Goal: Information Seeking & Learning: Learn about a topic

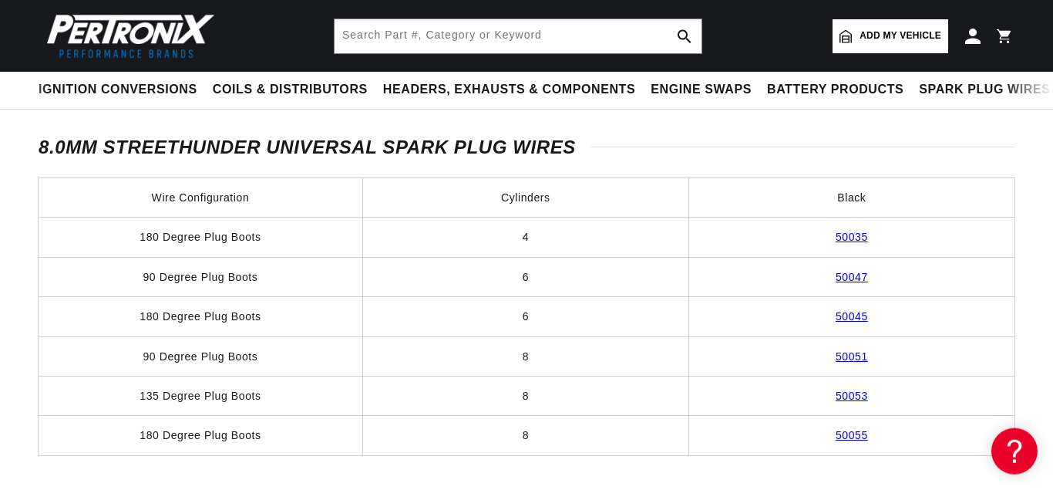
scroll to position [1022, 0]
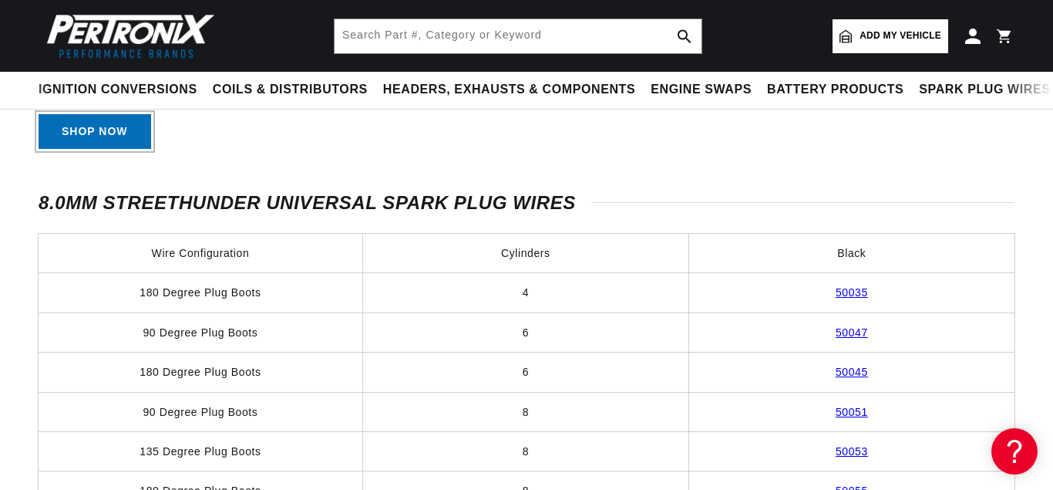
click at [59, 149] on link "Shop Now" at bounding box center [95, 131] width 113 height 35
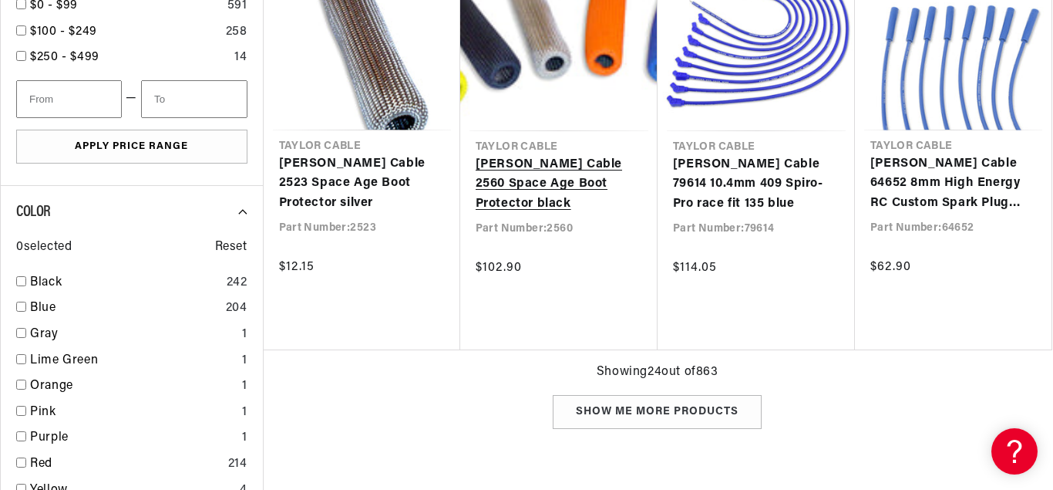
scroll to position [1730, 0]
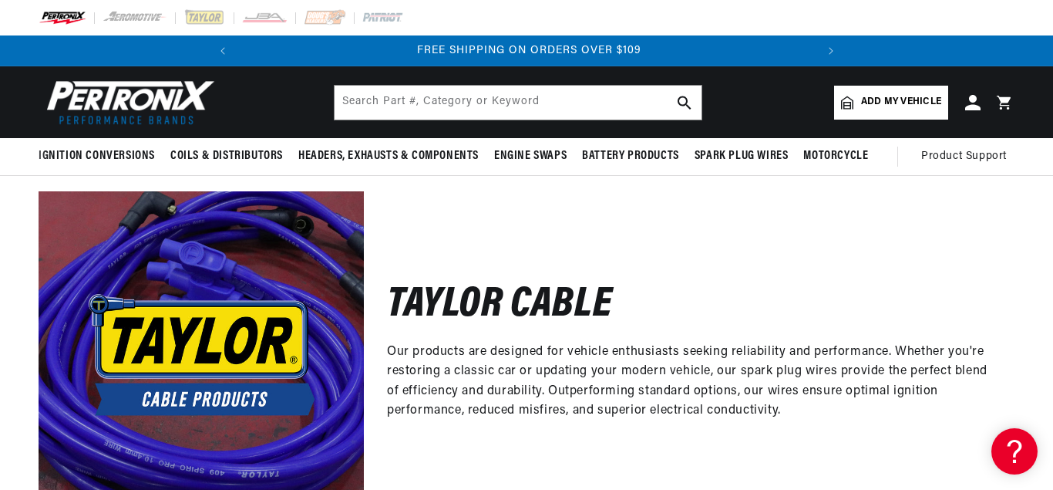
scroll to position [0, 576]
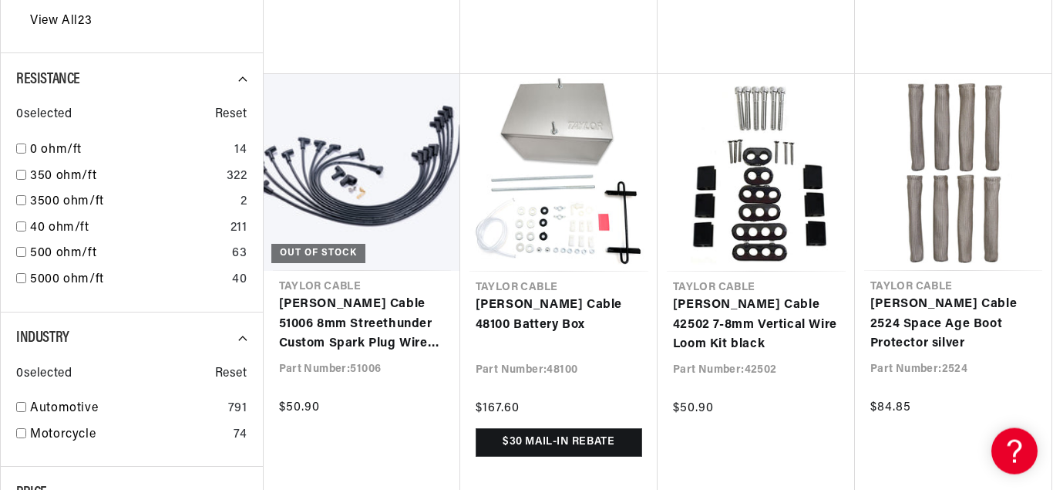
scroll to position [944, 0]
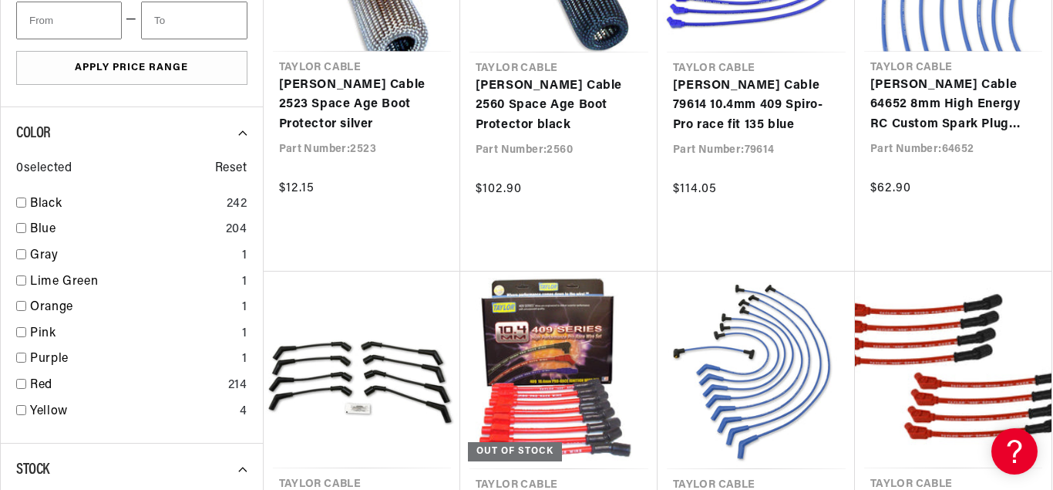
scroll to position [1809, 0]
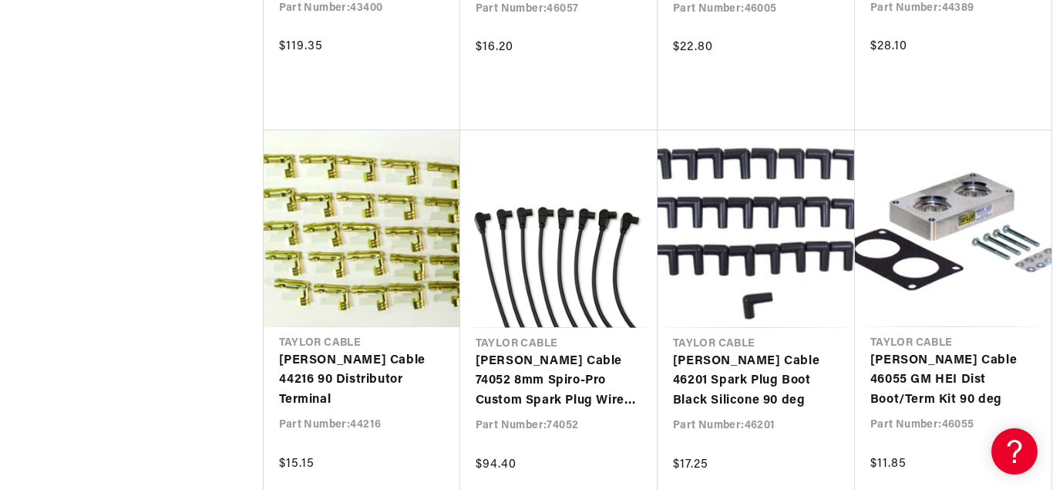
scroll to position [3696, 0]
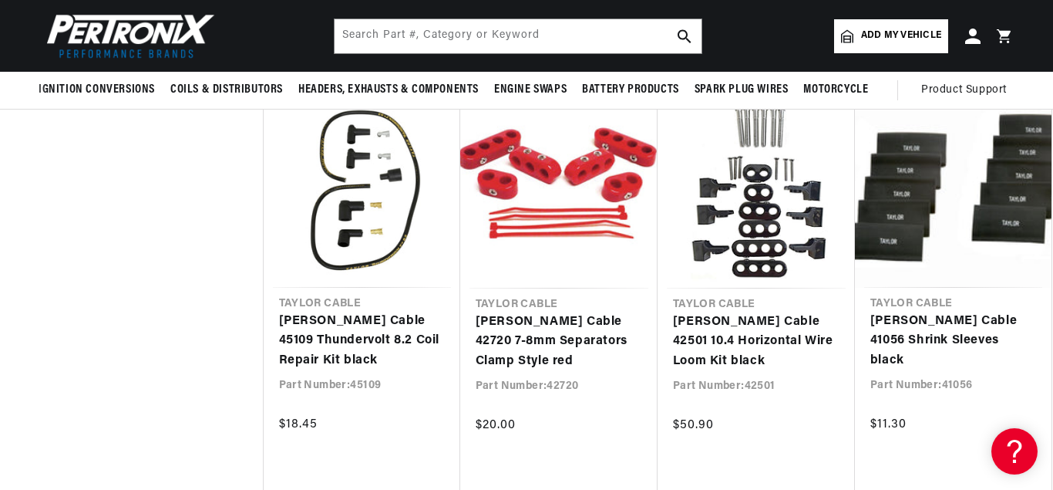
scroll to position [5112, 0]
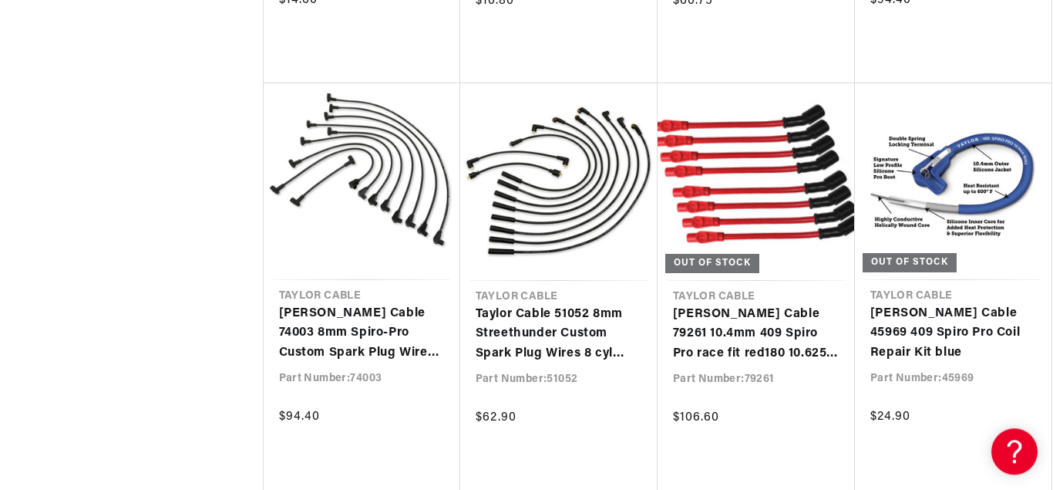
scroll to position [6449, 0]
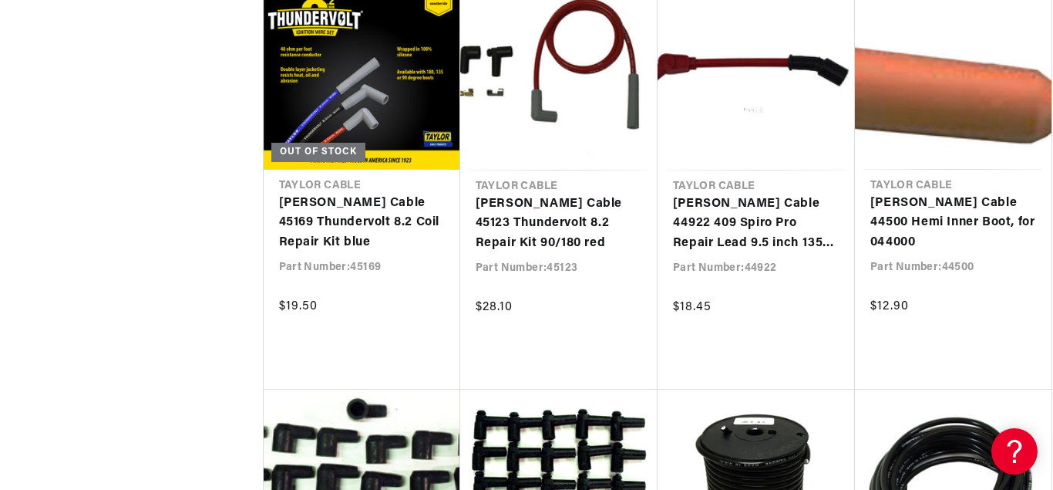
scroll to position [8021, 0]
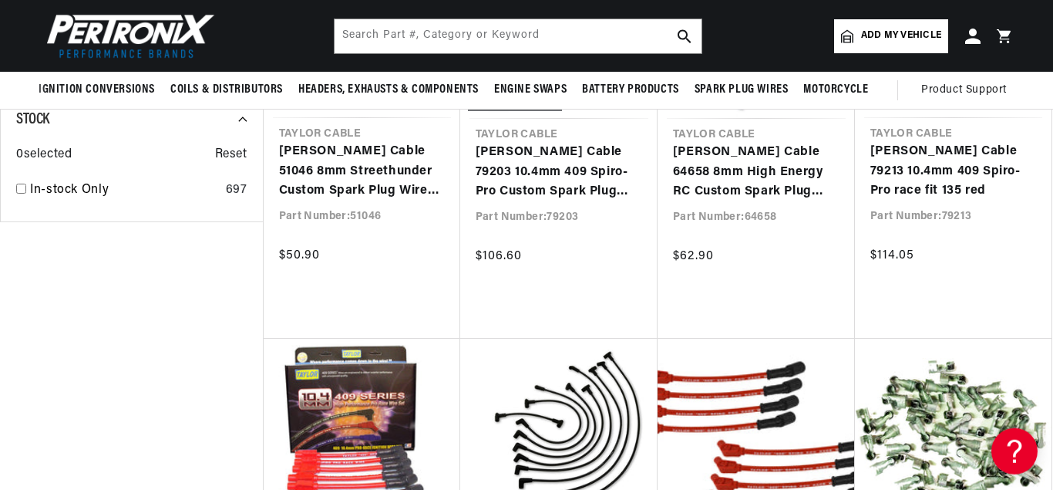
scroll to position [1887, 0]
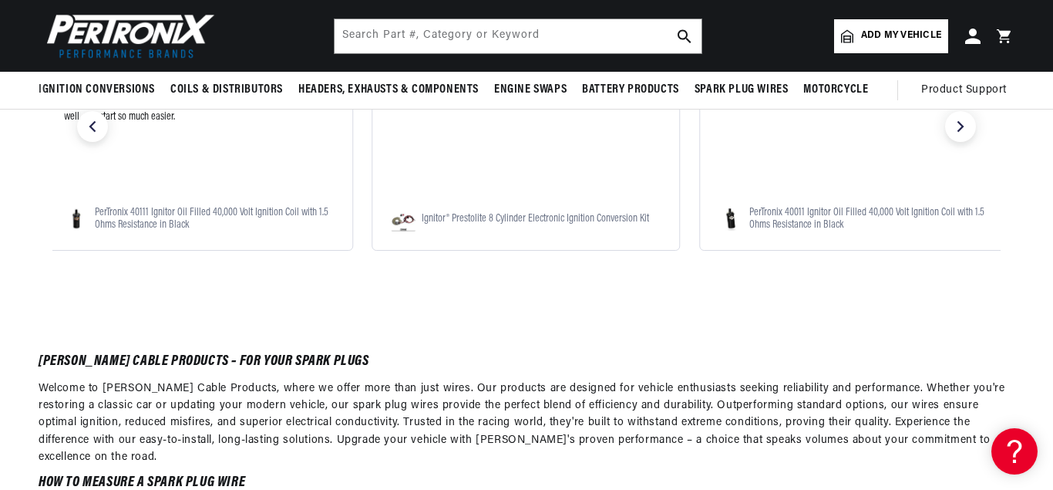
scroll to position [6449, 0]
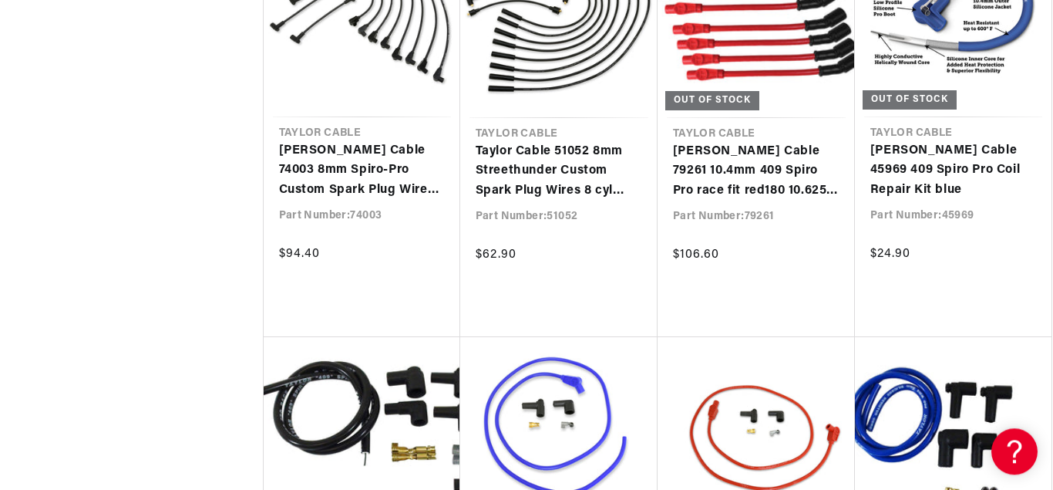
scroll to position [6563, 0]
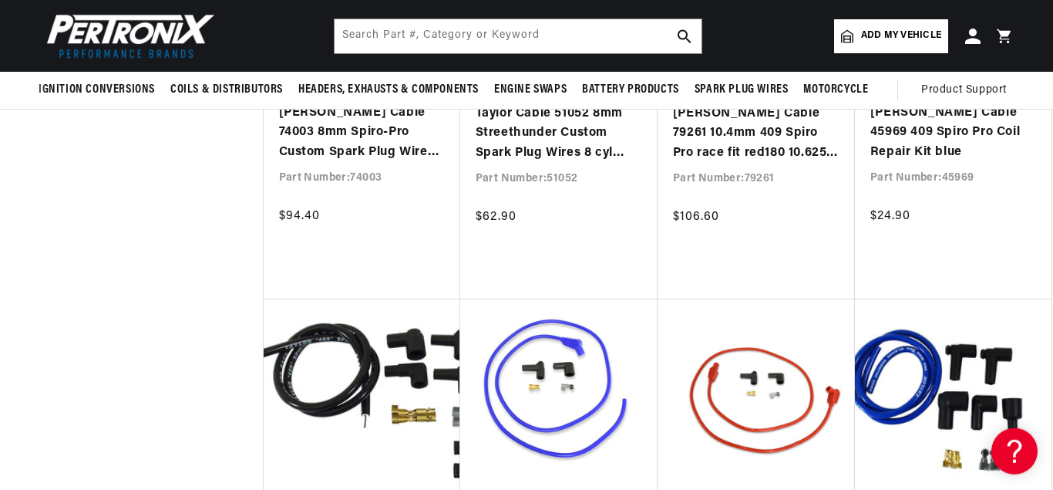
scroll to position [6536, 0]
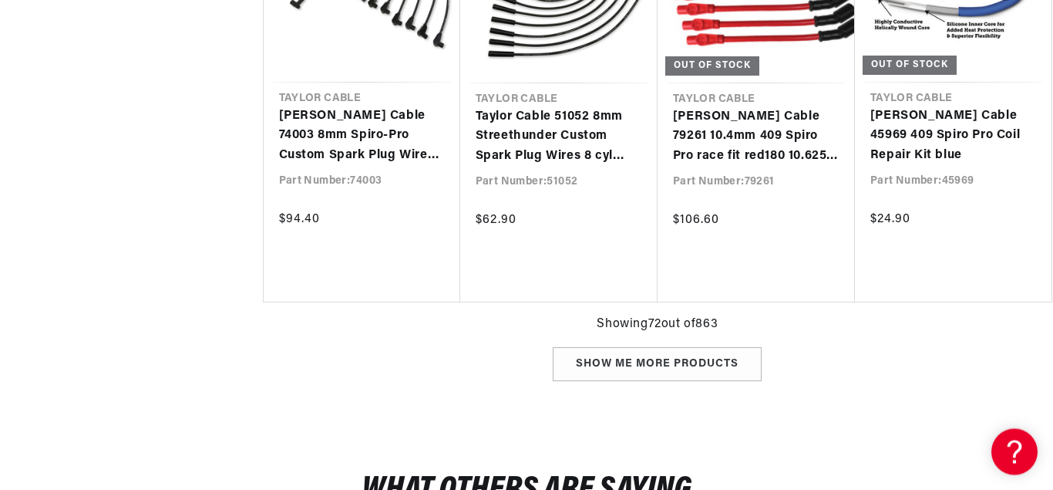
scroll to position [6546, 0]
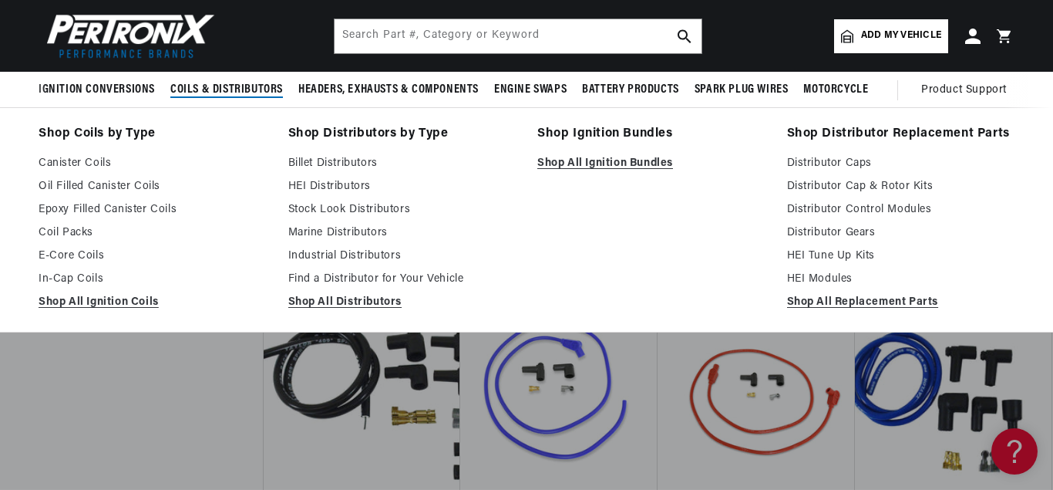
scroll to position [6309, 0]
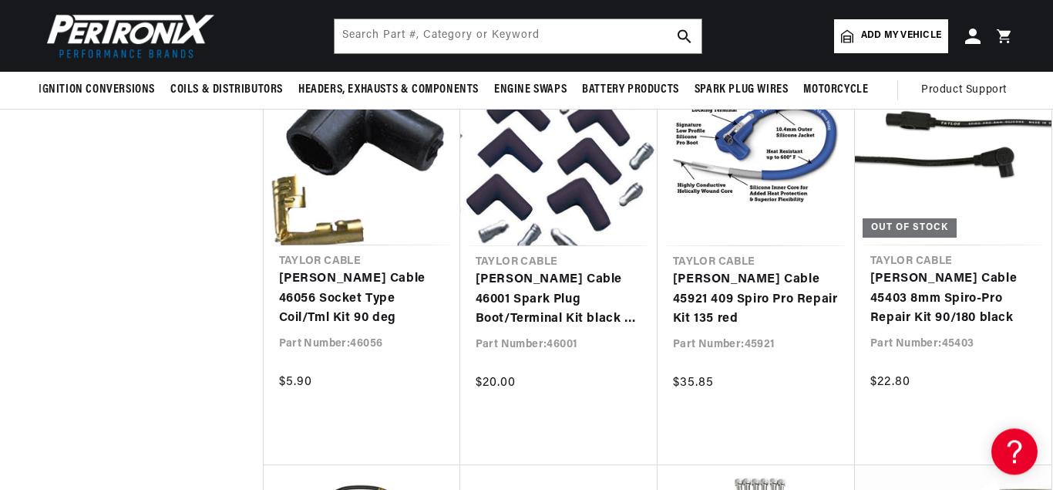
scroll to position [5445, 0]
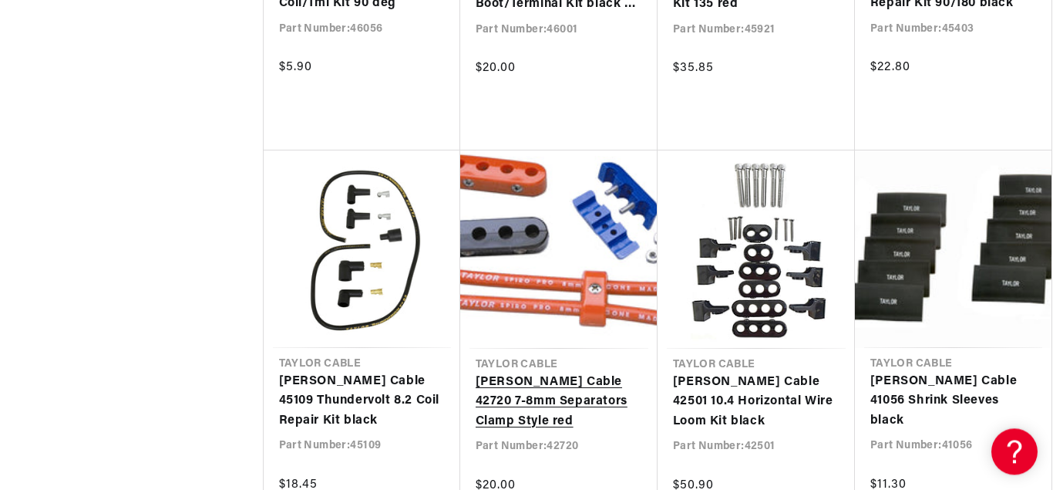
click at [509, 372] on link "[PERSON_NAME] Cable 42720 7-8mm Separators Clamp Style red" at bounding box center [559, 401] width 167 height 59
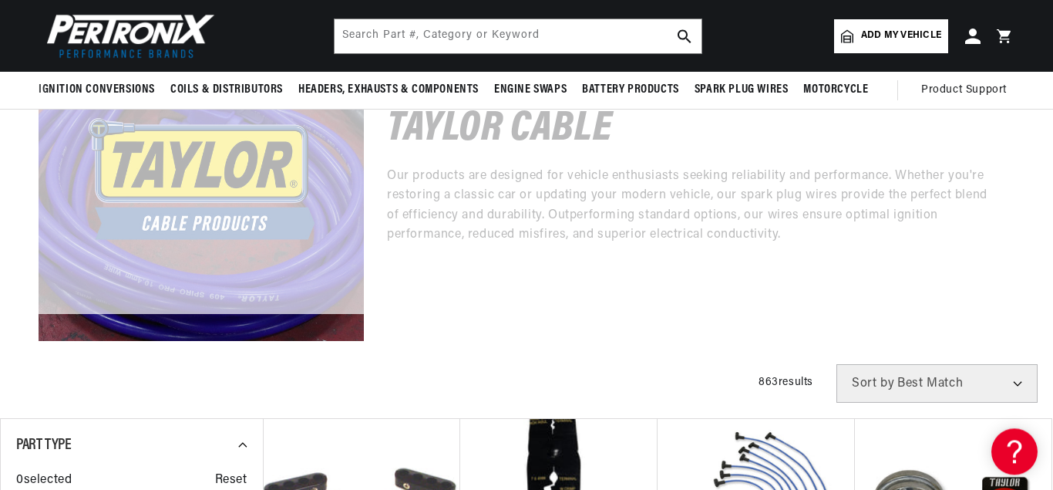
scroll to position [0, 0]
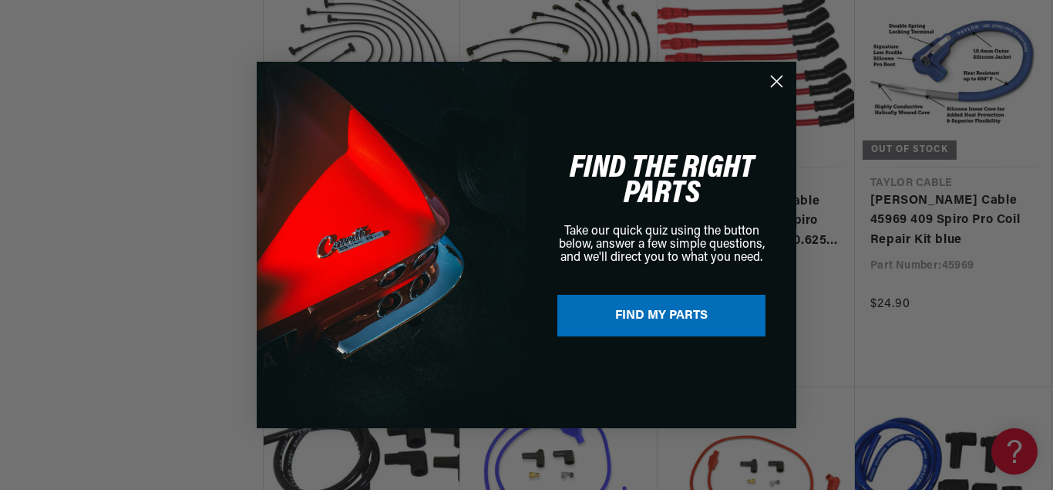
scroll to position [6536, 0]
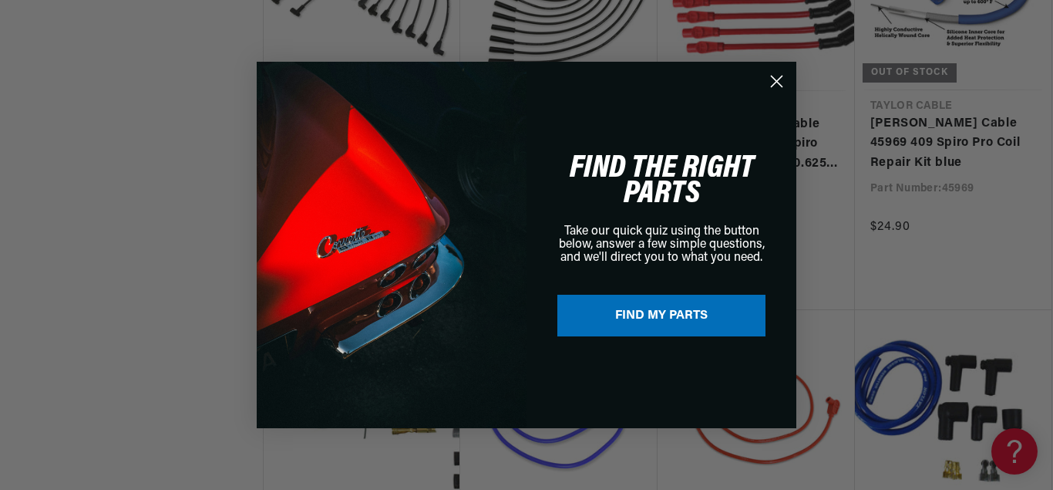
click at [778, 82] on icon "Close dialog" at bounding box center [777, 81] width 11 height 11
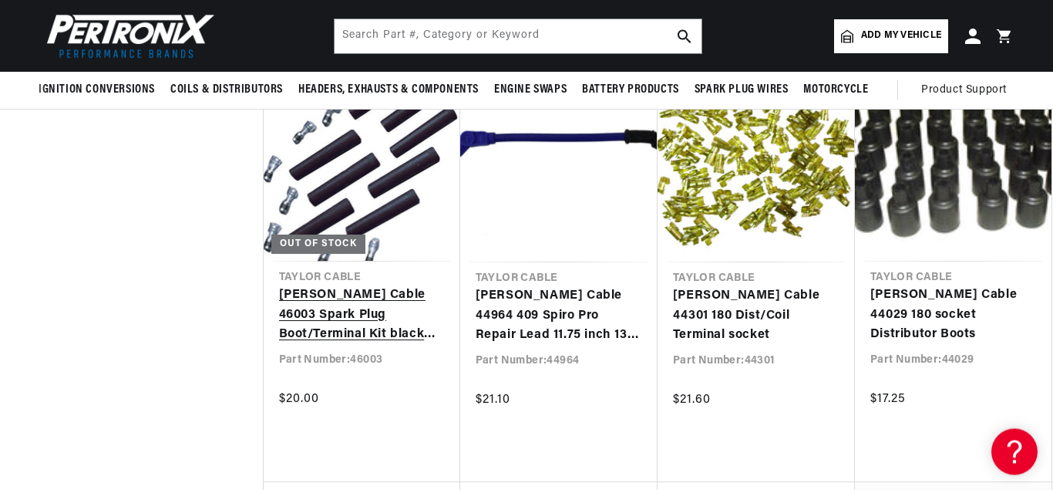
scroll to position [3862, 0]
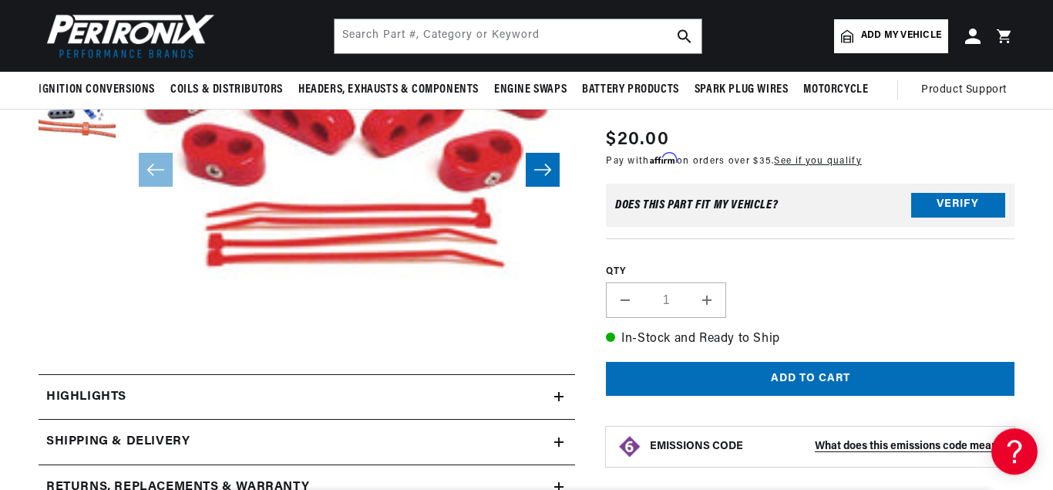
scroll to position [157, 0]
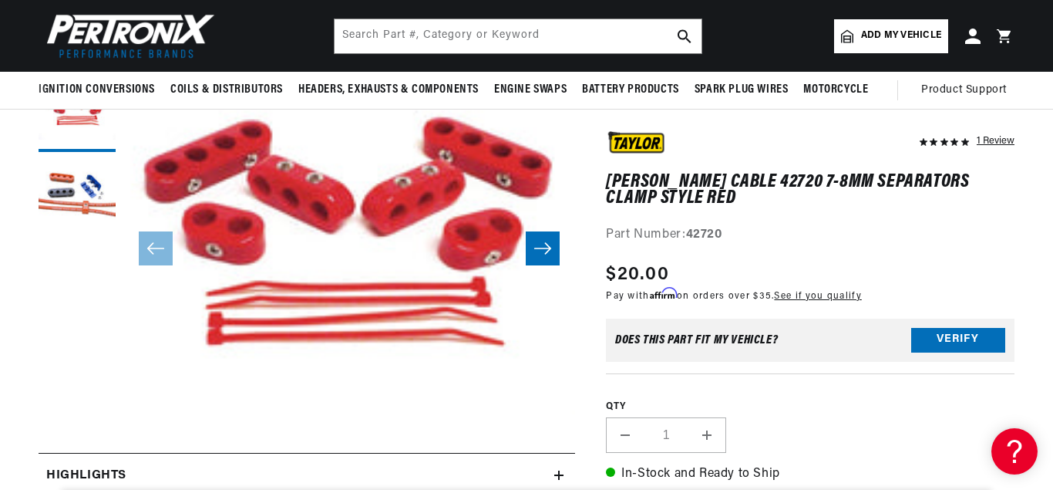
click at [540, 244] on icon "Slide right" at bounding box center [543, 248] width 19 height 15
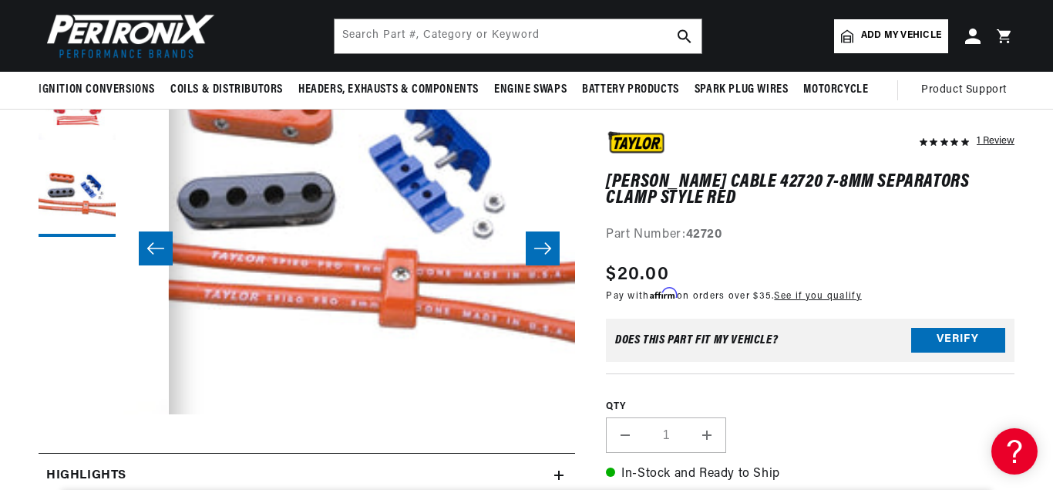
scroll to position [0, 576]
click at [540, 243] on icon "Slide right" at bounding box center [543, 248] width 19 height 15
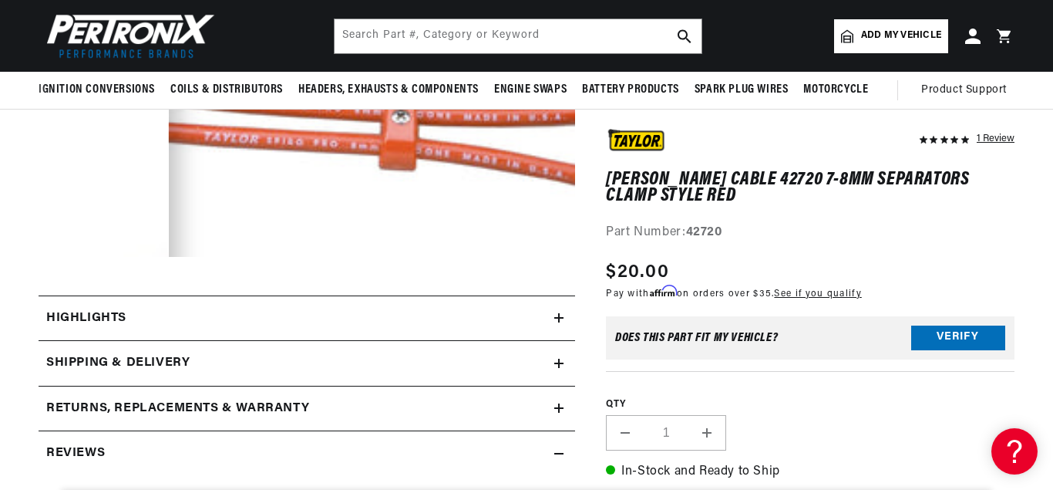
scroll to position [79, 0]
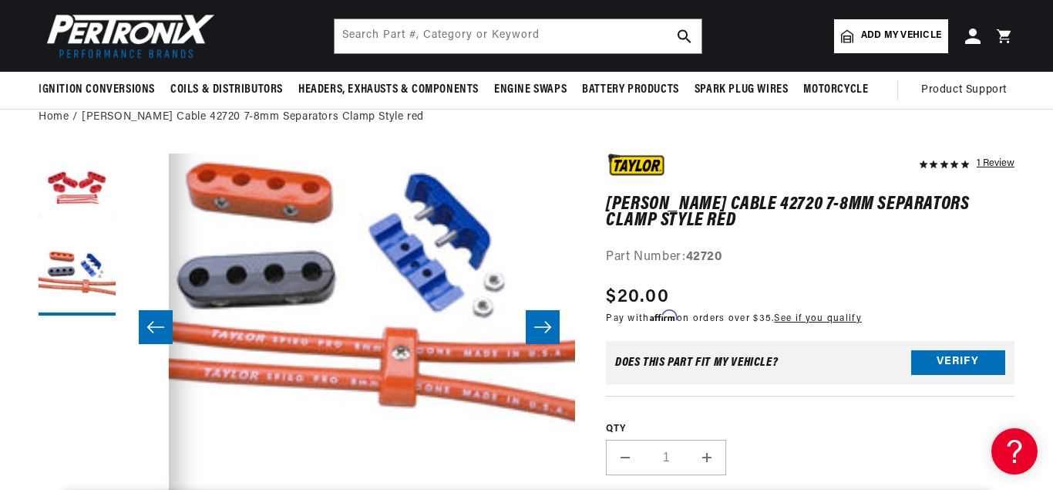
click at [550, 325] on icon "Slide right" at bounding box center [543, 326] width 19 height 15
